Goal: Find contact information: Find contact information

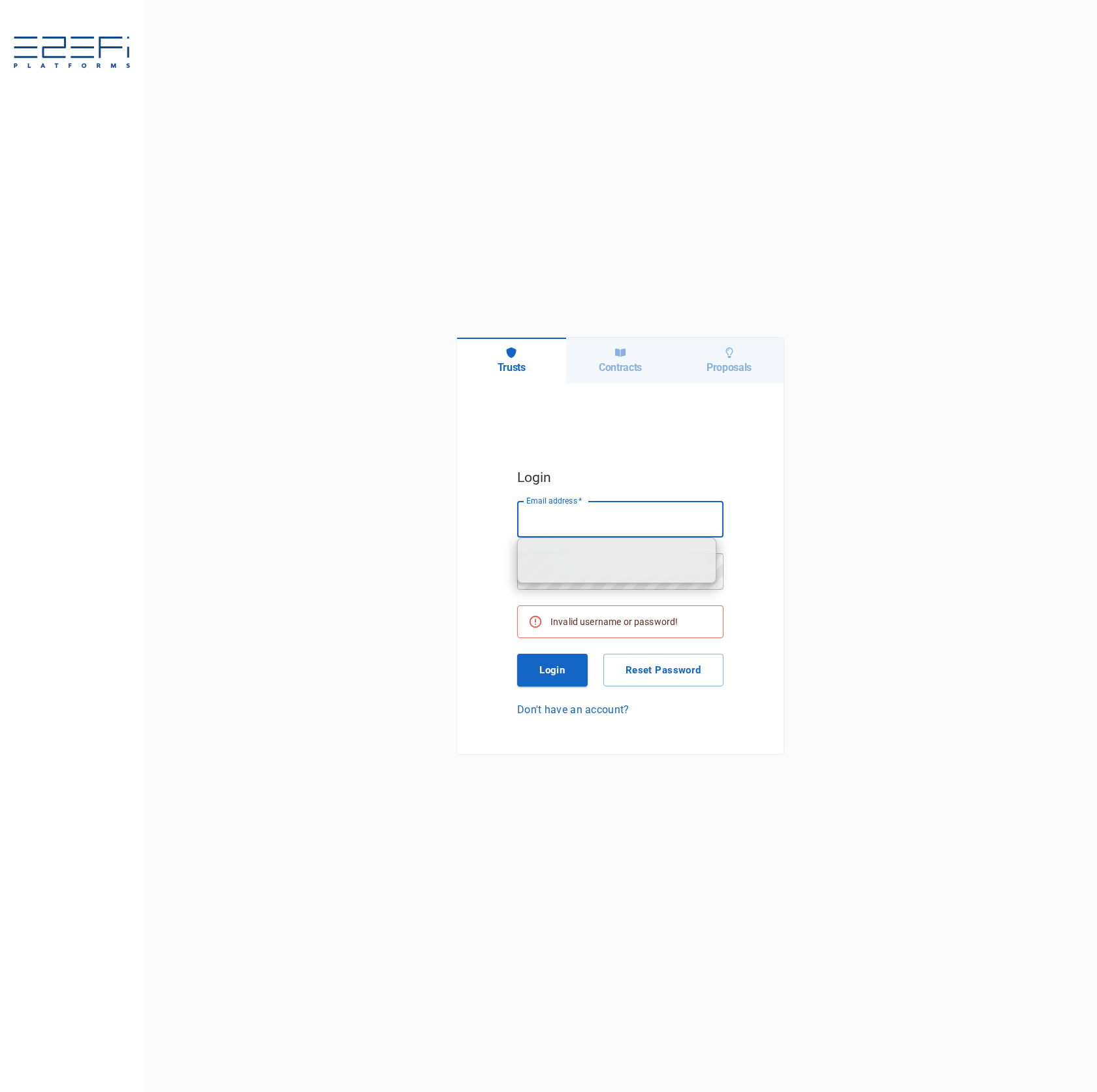
click at [674, 531] on input "Email address   *" at bounding box center [621, 519] width 207 height 37
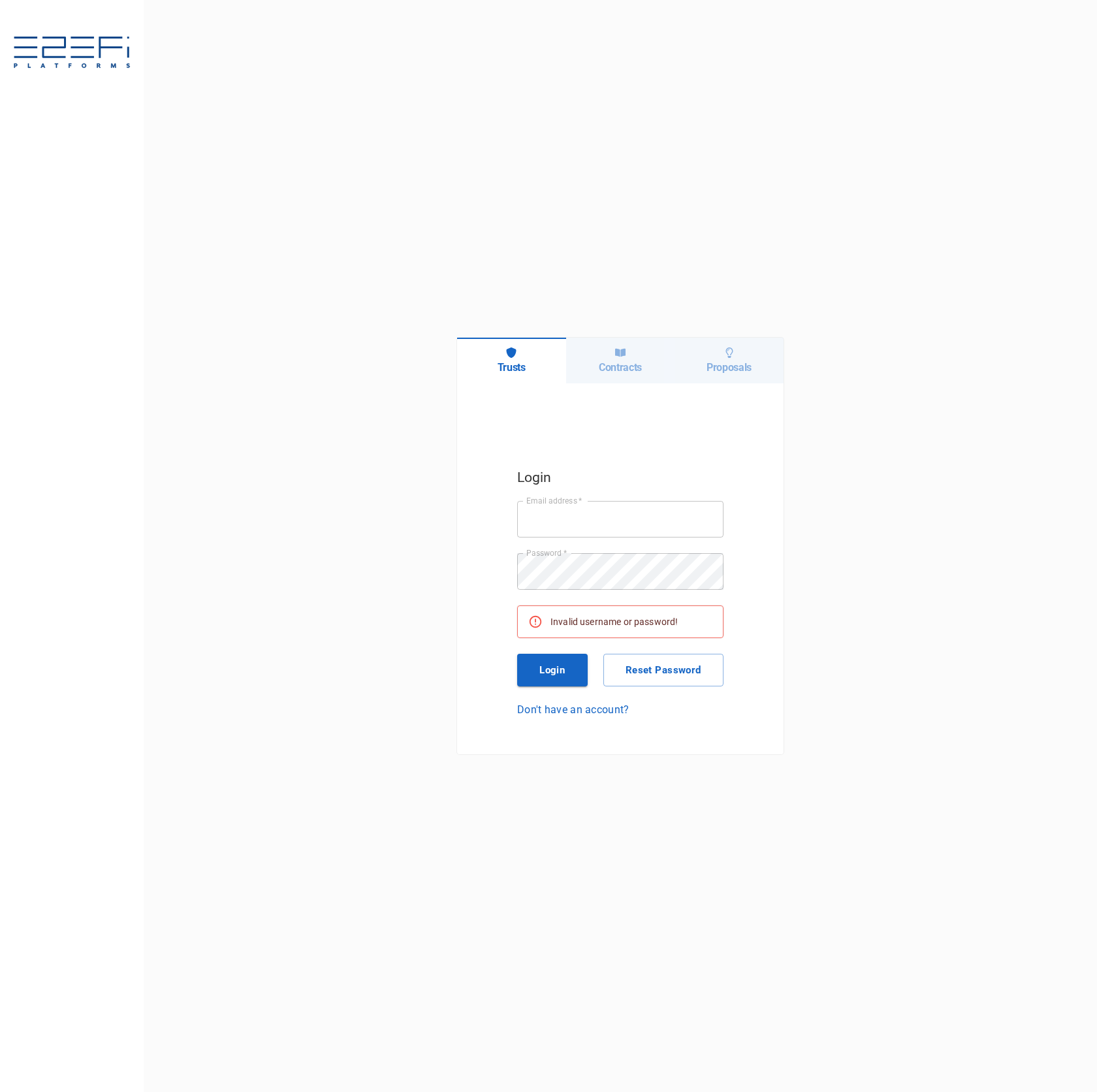
type input "ken@integratedcapital.io"
click at [545, 682] on button "Login" at bounding box center [552, 670] width 70 height 33
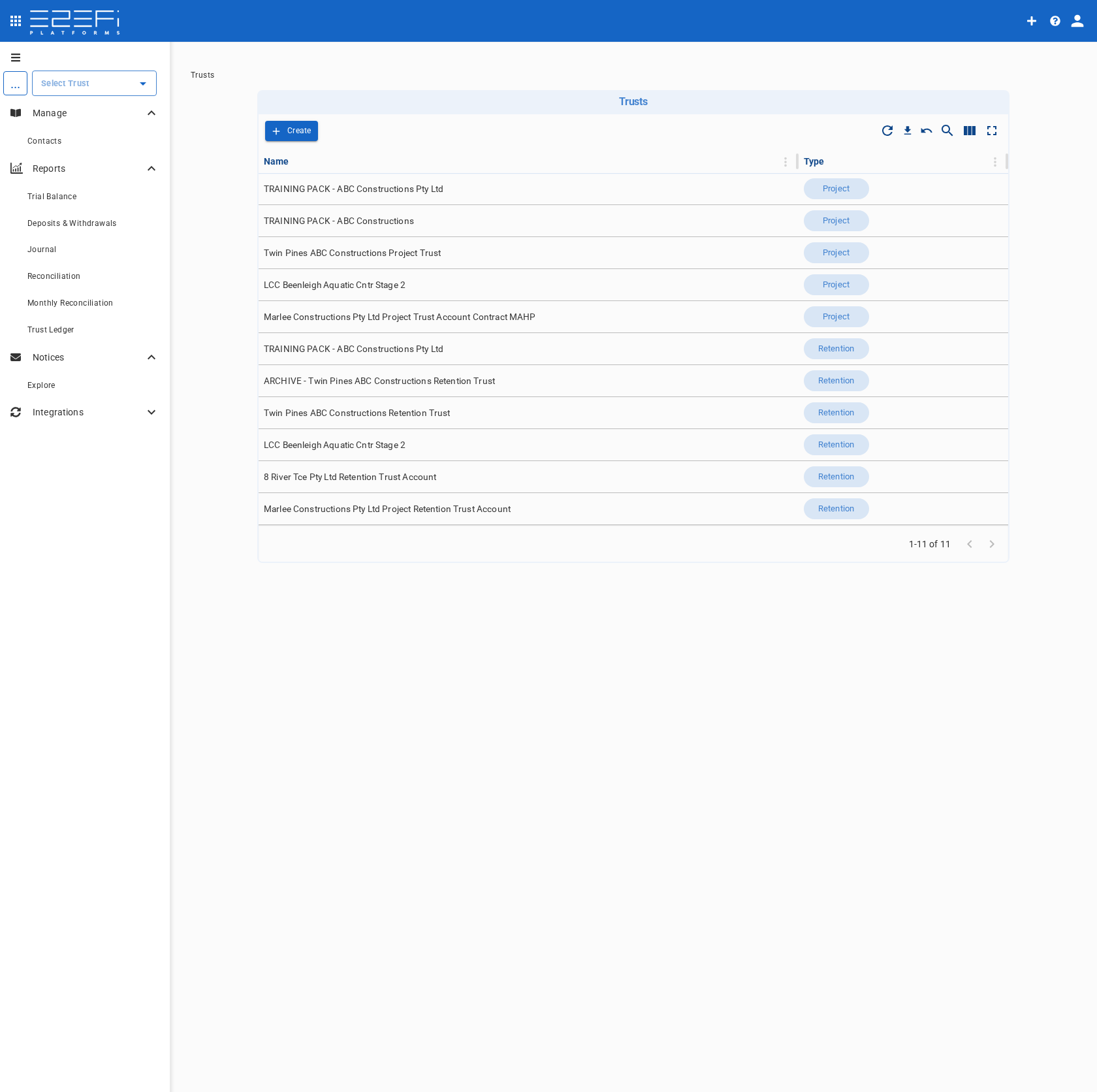
click at [1079, 24] on icon "profile" at bounding box center [1078, 21] width 13 height 13
click at [1063, 52] on span "Organisation" at bounding box center [1039, 57] width 55 height 15
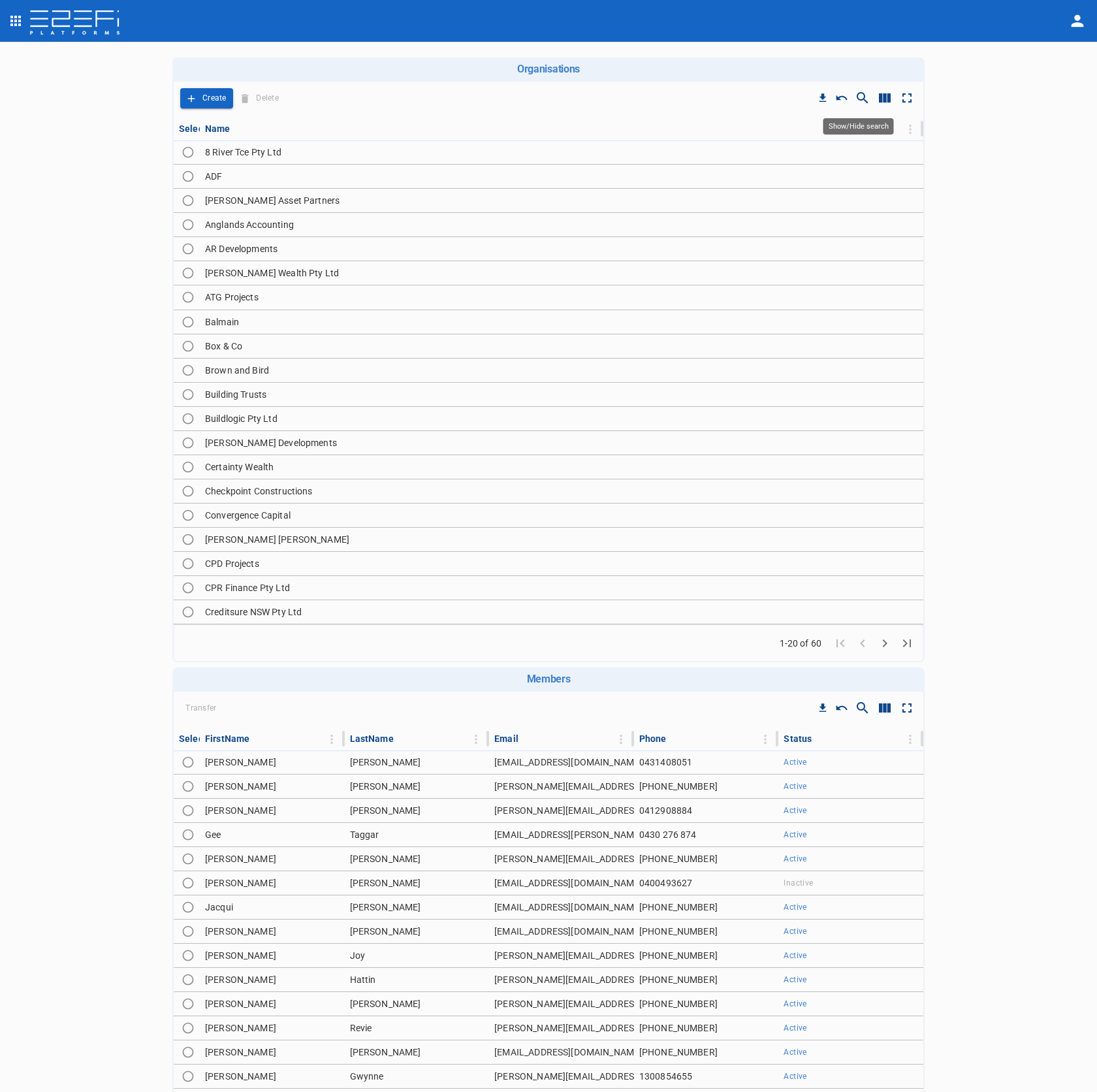
click at [863, 98] on icon "Show/Hide search" at bounding box center [863, 98] width 16 height 16
type input "f"
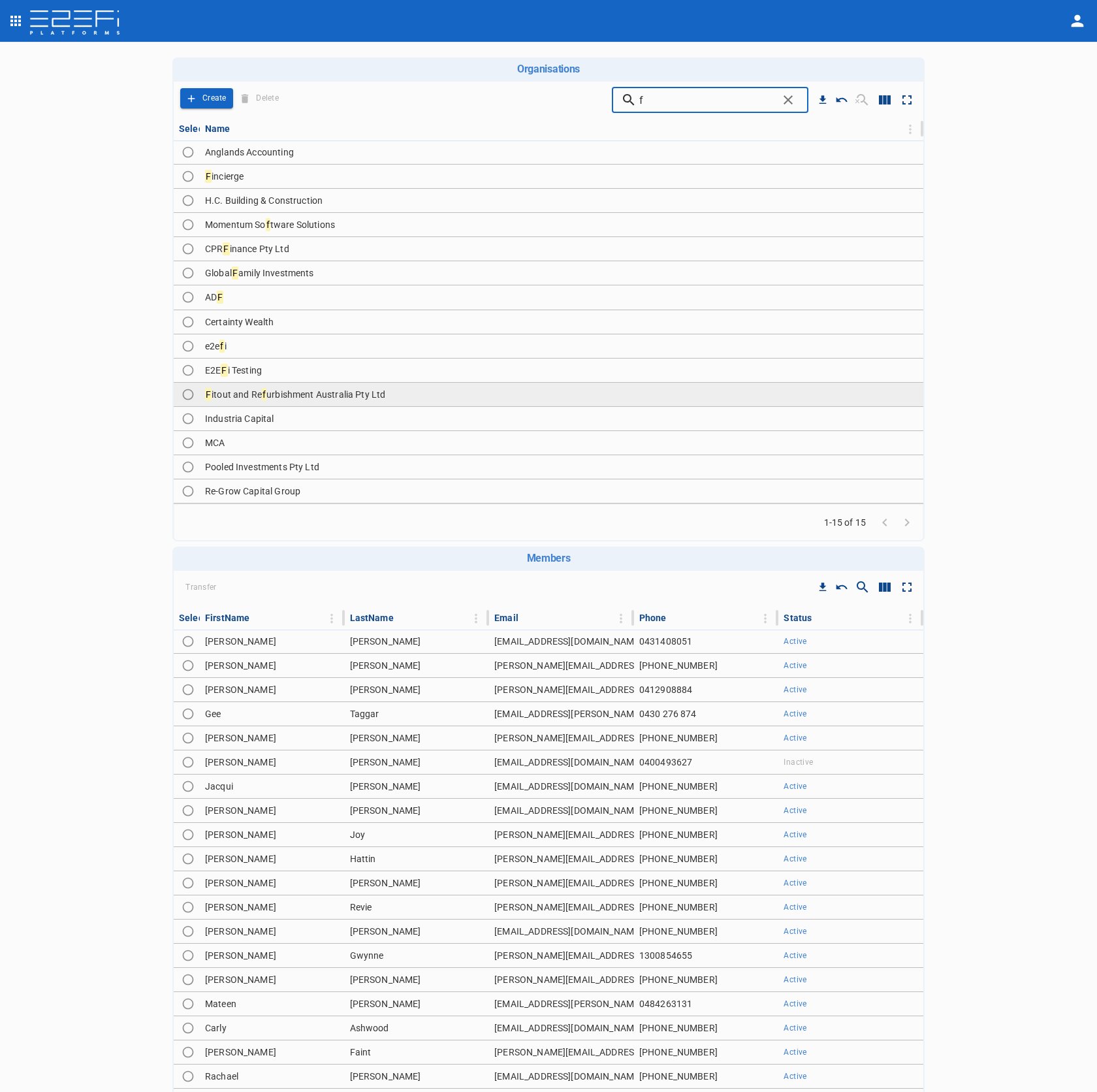
click at [358, 397] on span "urbishment Australia Pty Ltd" at bounding box center [326, 394] width 119 height 11
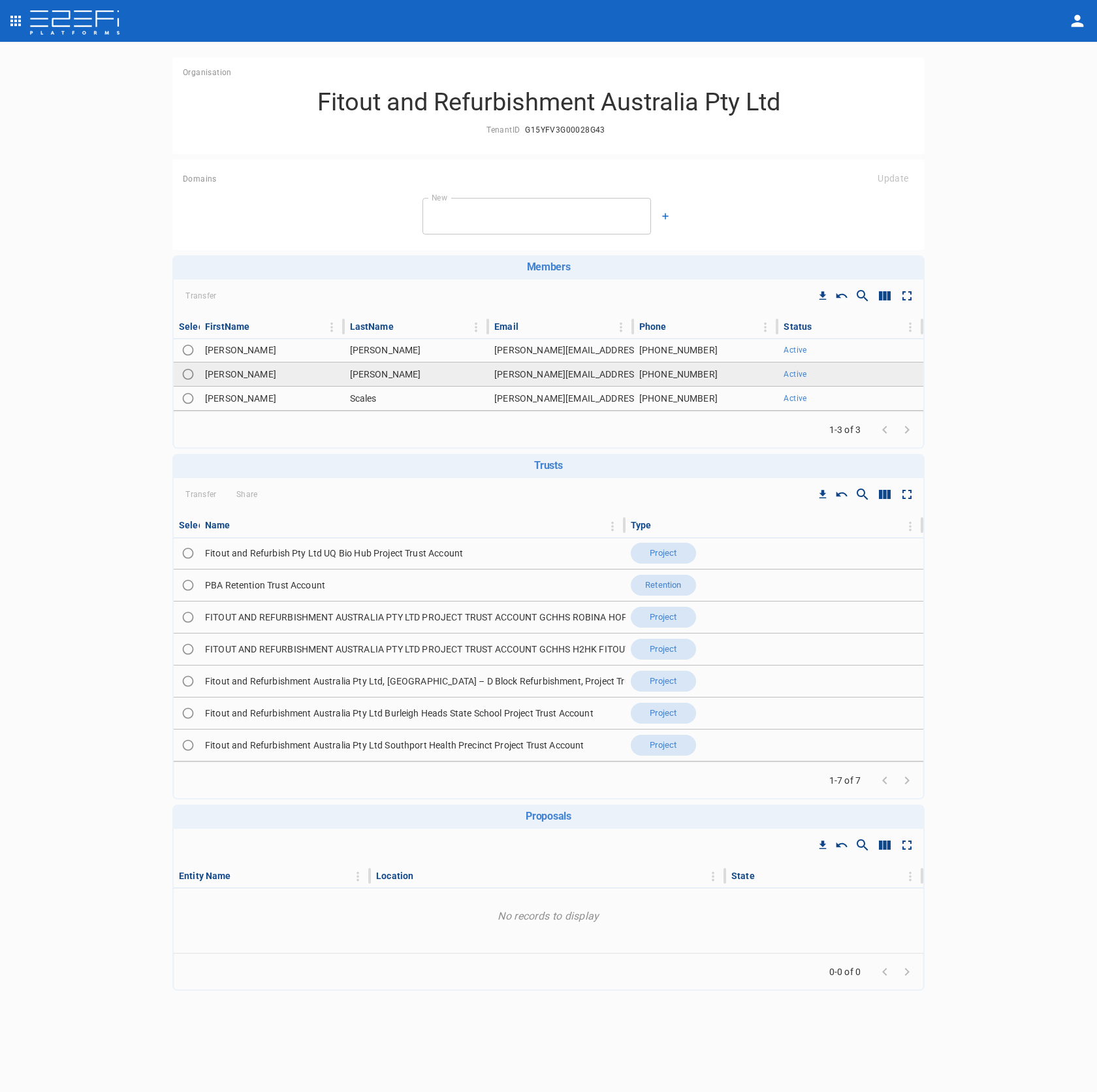
click at [554, 373] on td "Blake.reinecke@fara.au" at bounding box center [561, 375] width 145 height 24
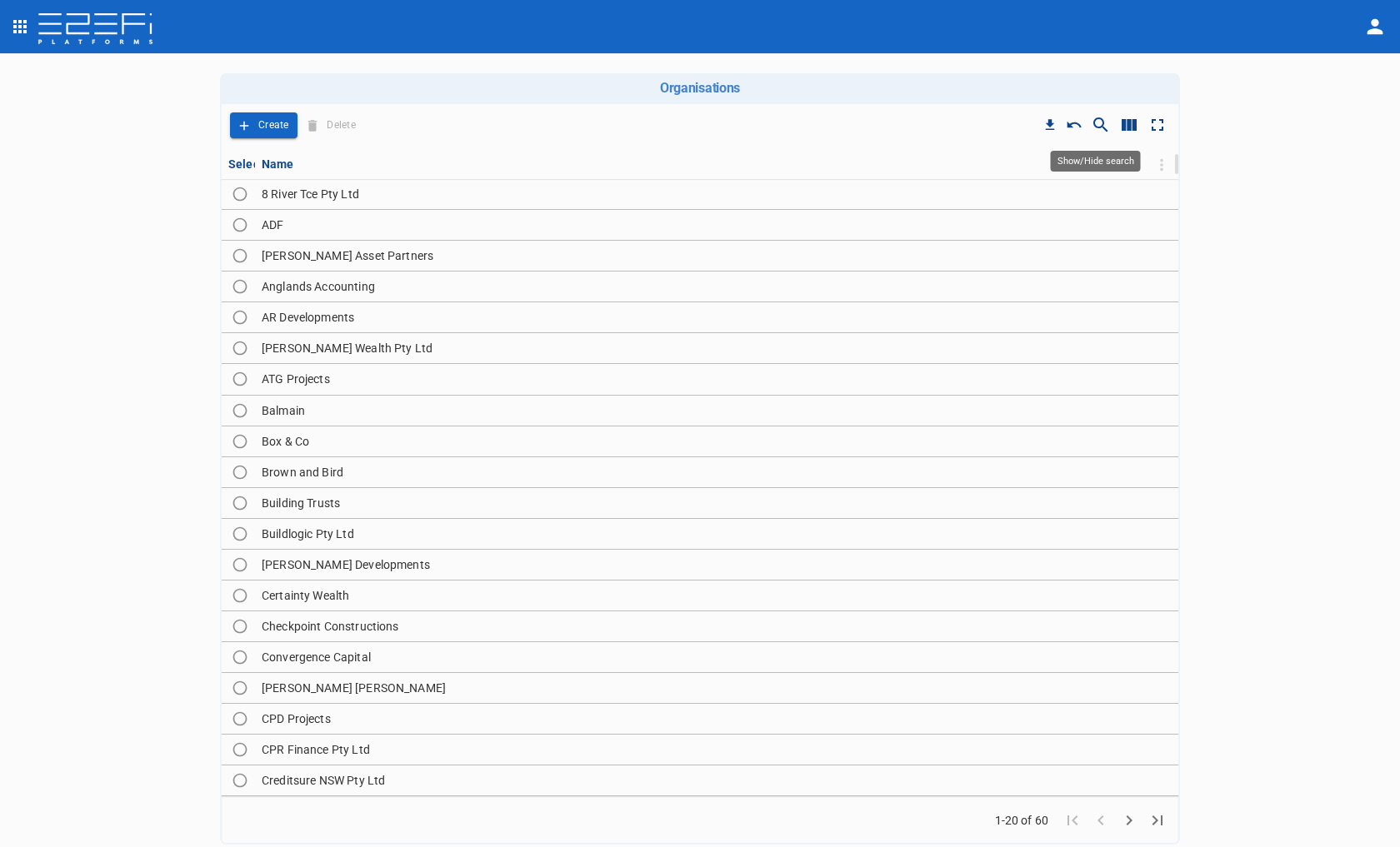
click at [1098, 133] on icon "Show/Hide search" at bounding box center [1101, 125] width 20 height 20
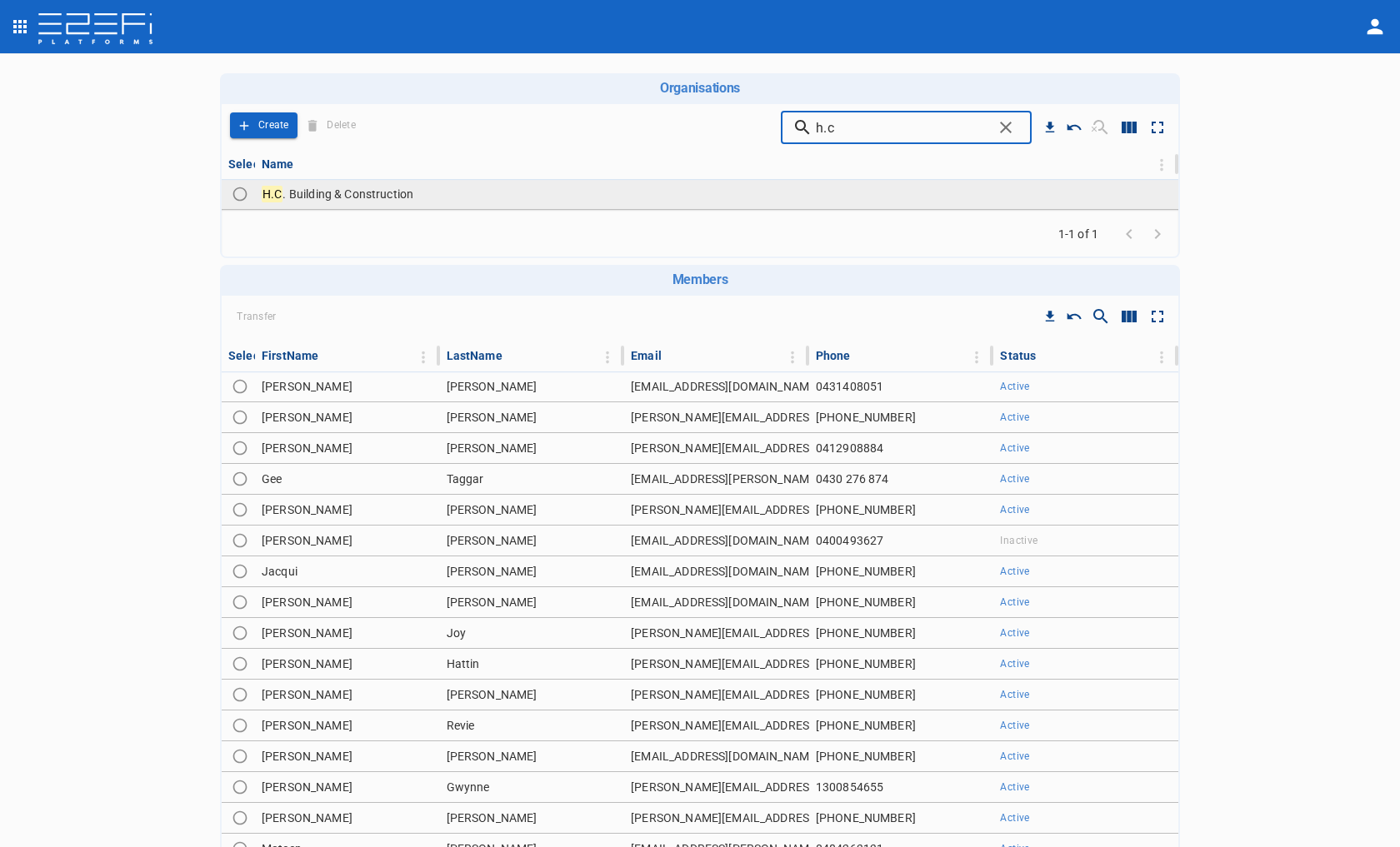
type input "h.c"
click at [788, 202] on td "H.C . Building & Construction" at bounding box center [717, 194] width 924 height 30
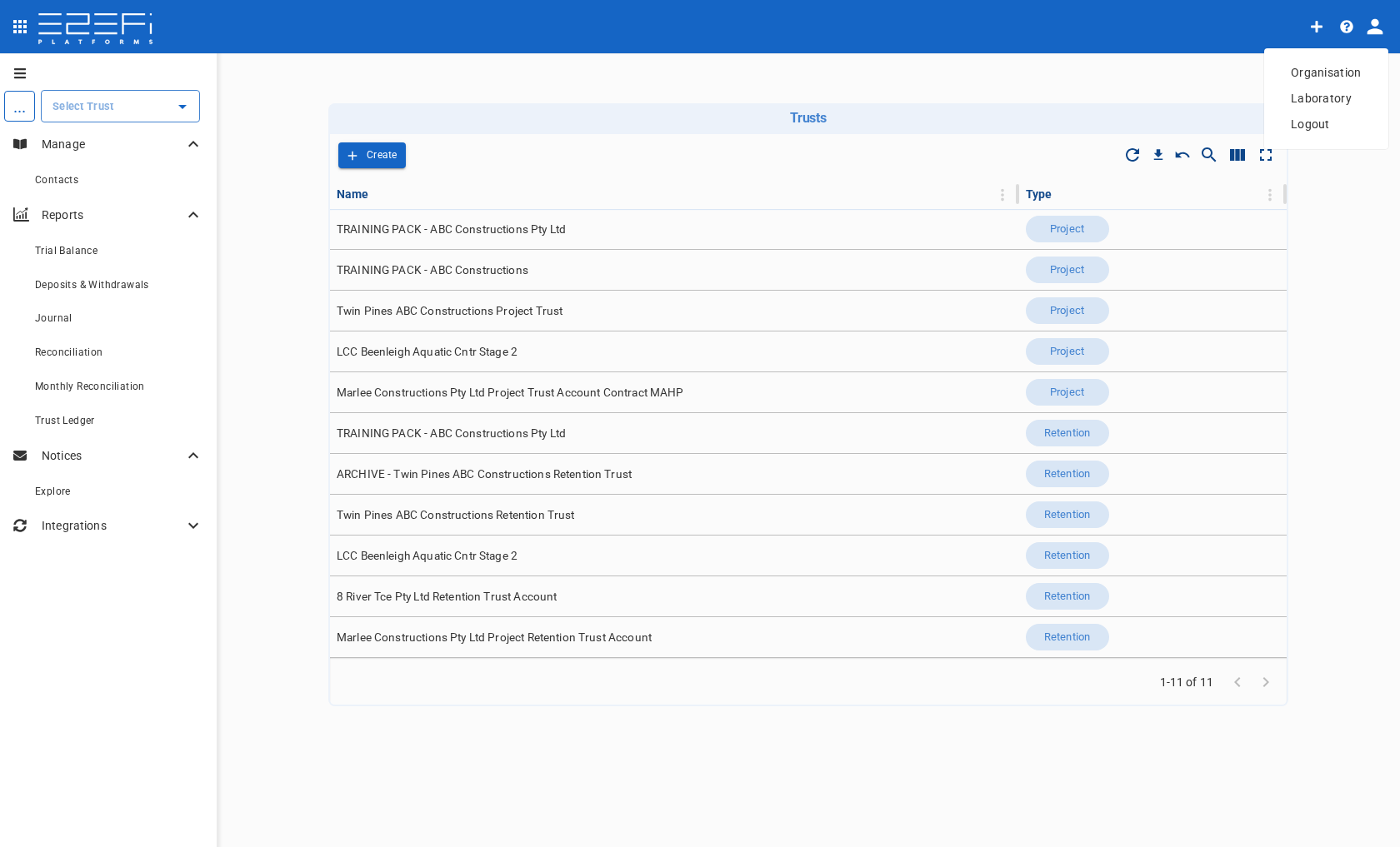
click at [1308, 93] on span "Laboratory" at bounding box center [1326, 98] width 71 height 19
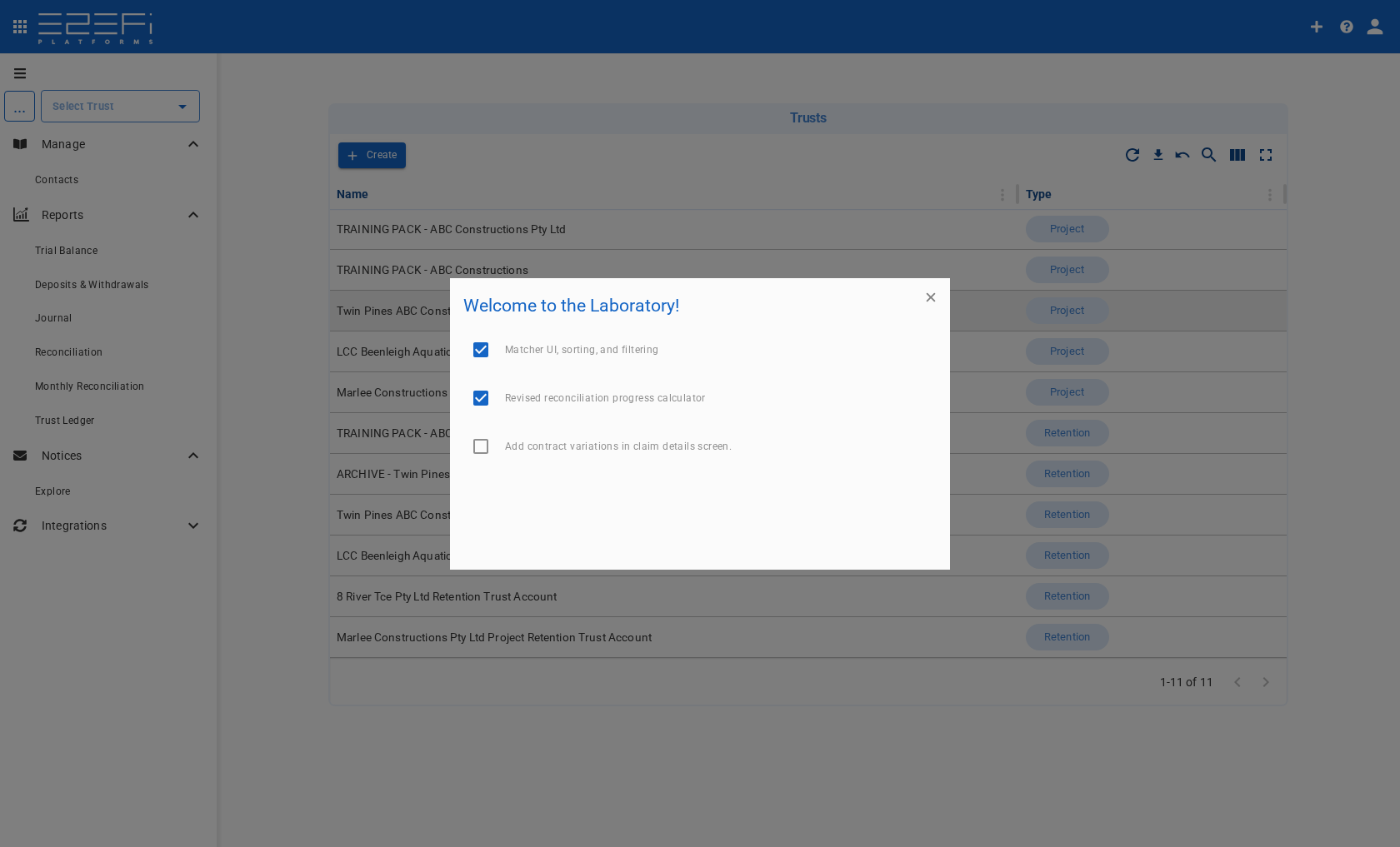
click at [936, 302] on icon "button" at bounding box center [931, 297] width 17 height 17
